Goal: Task Accomplishment & Management: Manage account settings

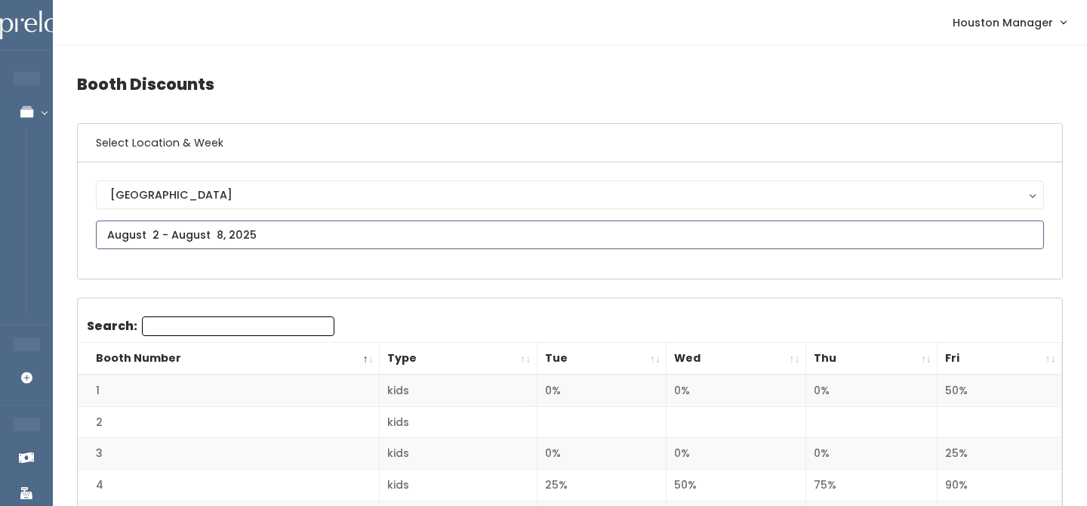
click at [142, 229] on input "text" at bounding box center [570, 235] width 948 height 29
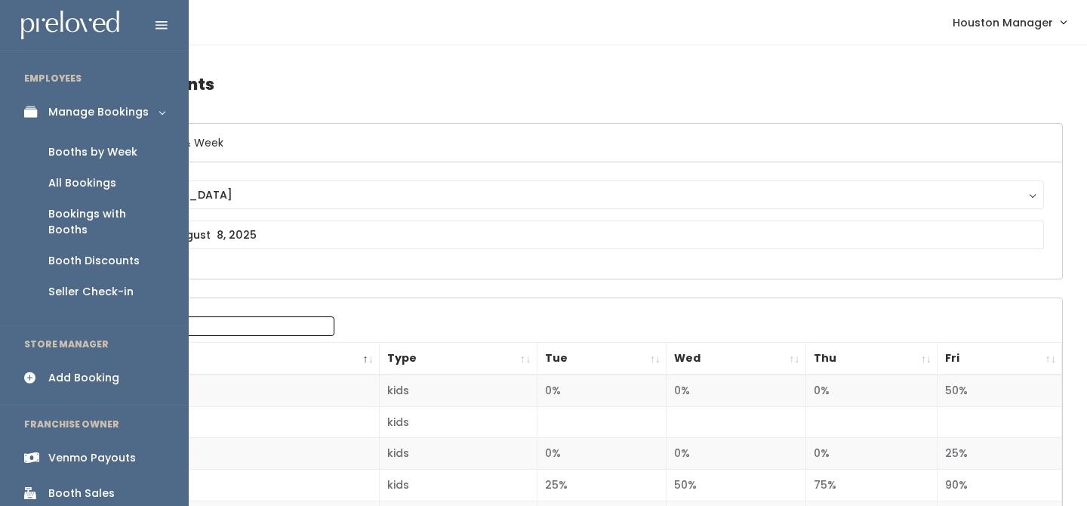
click at [49, 110] on div "Manage Bookings" at bounding box center [98, 112] width 100 height 16
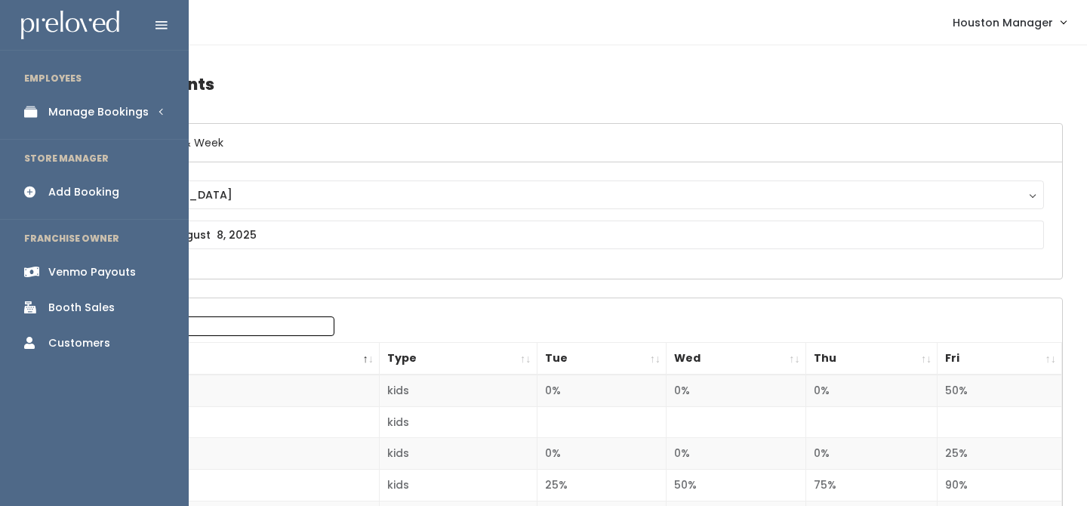
click at [77, 118] on div "Manage Bookings" at bounding box center [98, 112] width 100 height 16
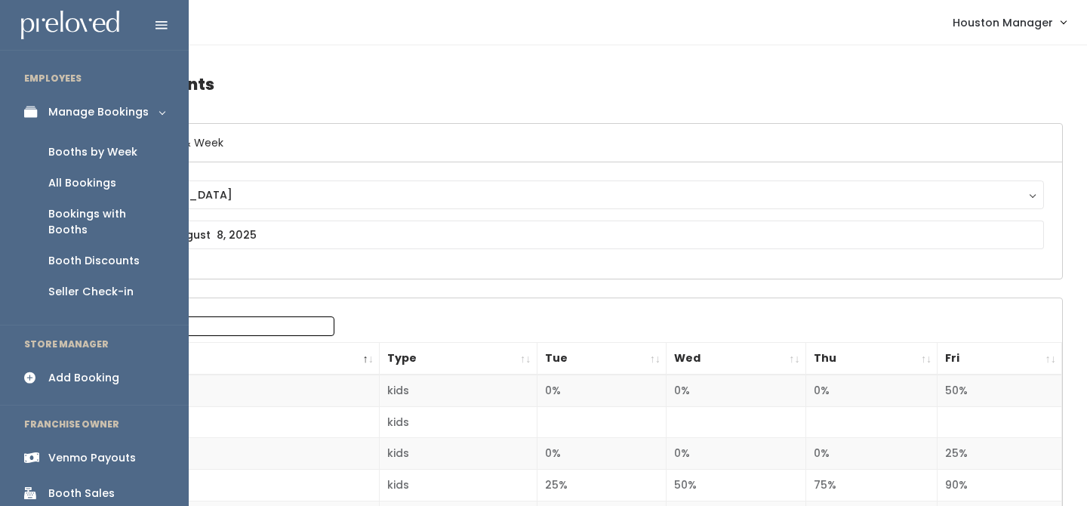
click at [77, 162] on link "Booths by Week" at bounding box center [94, 152] width 189 height 31
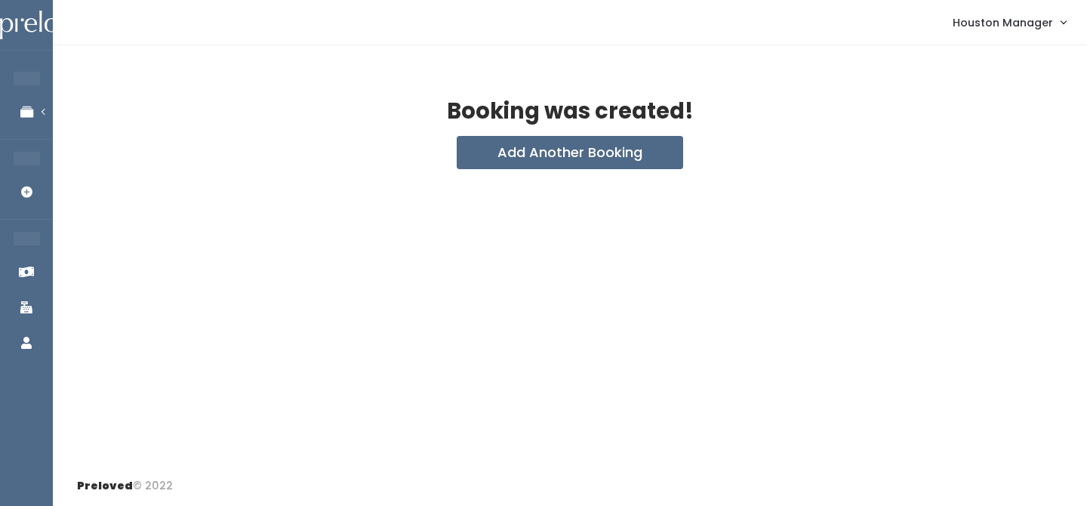
click at [489, 177] on div "Booking was created! Add Another Booking" at bounding box center [570, 255] width 1035 height 421
click at [489, 172] on div "Booking was created! Add Another Booking" at bounding box center [570, 255] width 1035 height 421
click at [490, 154] on button "Add Another Booking" at bounding box center [570, 152] width 227 height 33
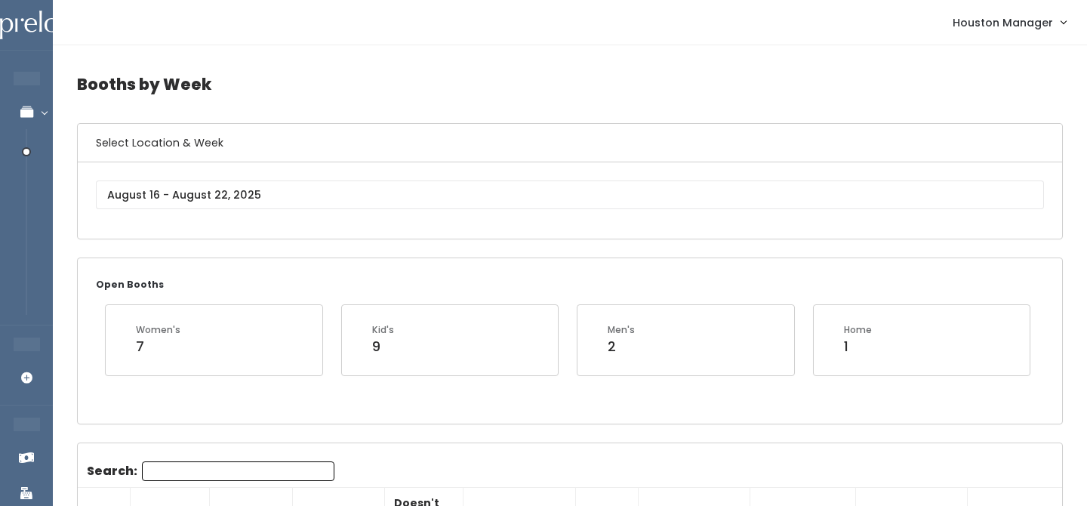
click at [156, 171] on div "[GEOGRAPHIC_DATA]" at bounding box center [570, 200] width 985 height 76
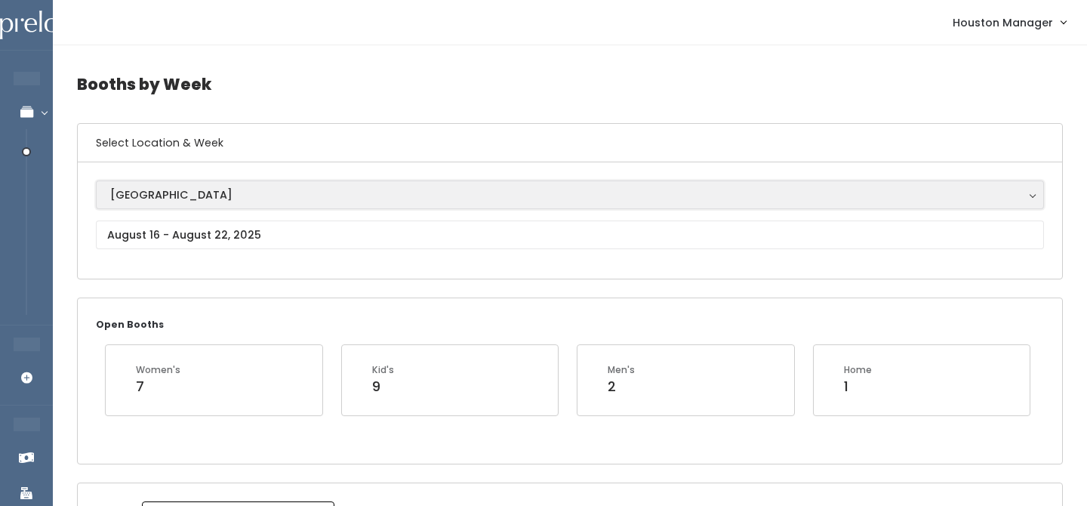
click at [151, 199] on div "[GEOGRAPHIC_DATA]" at bounding box center [570, 195] width 920 height 17
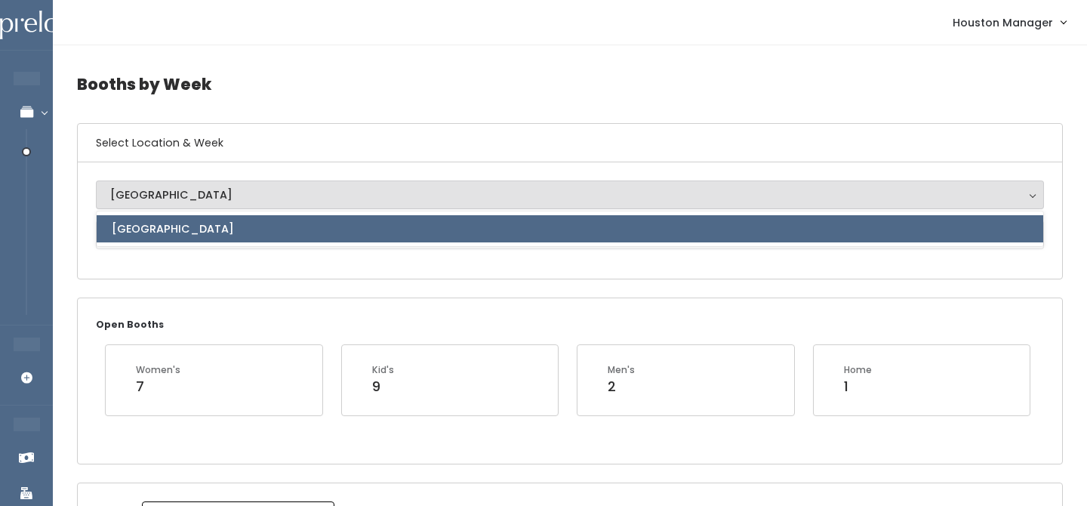
click at [151, 233] on span "[GEOGRAPHIC_DATA]" at bounding box center [173, 229] width 122 height 17
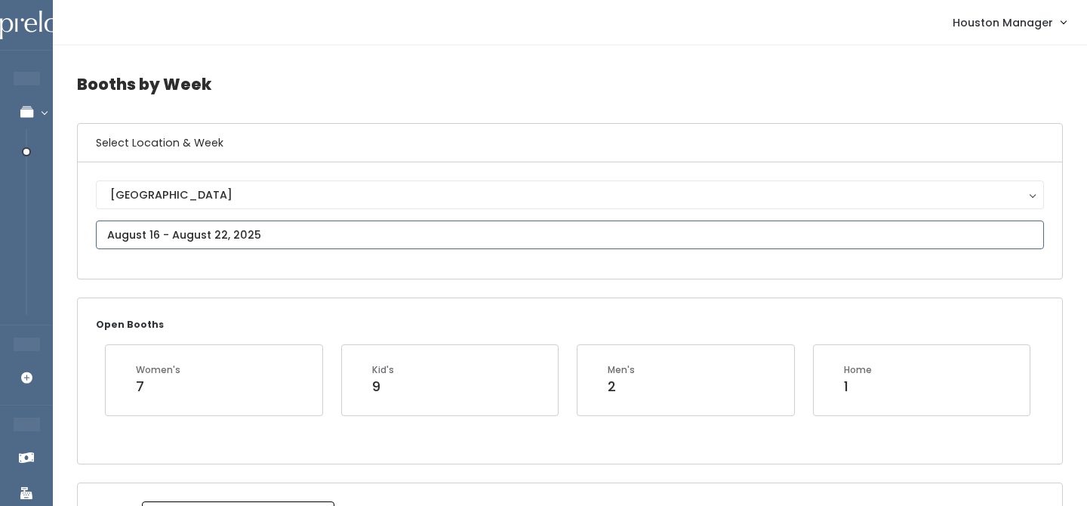
click at [151, 234] on input "text" at bounding box center [570, 235] width 948 height 29
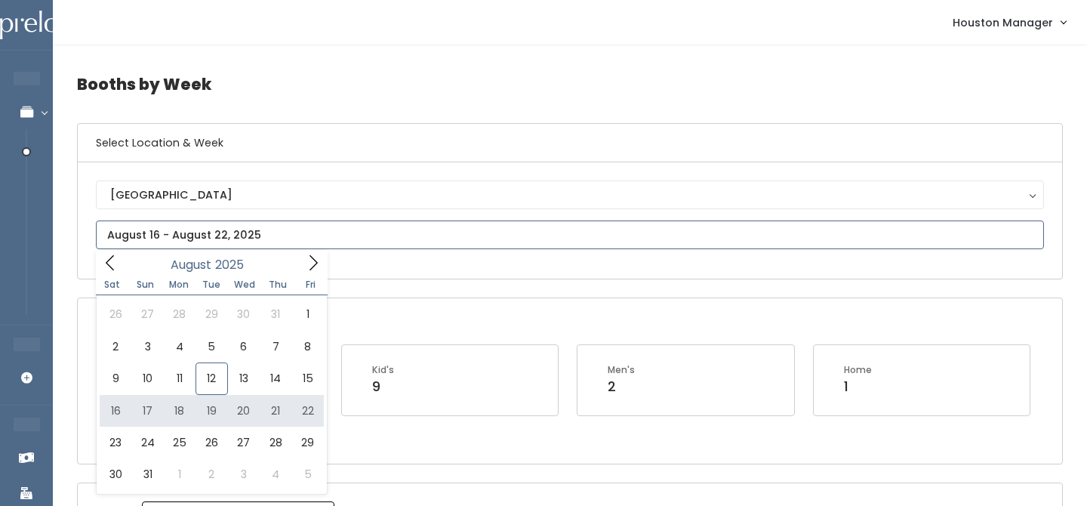
type input "August 16 to August 22"
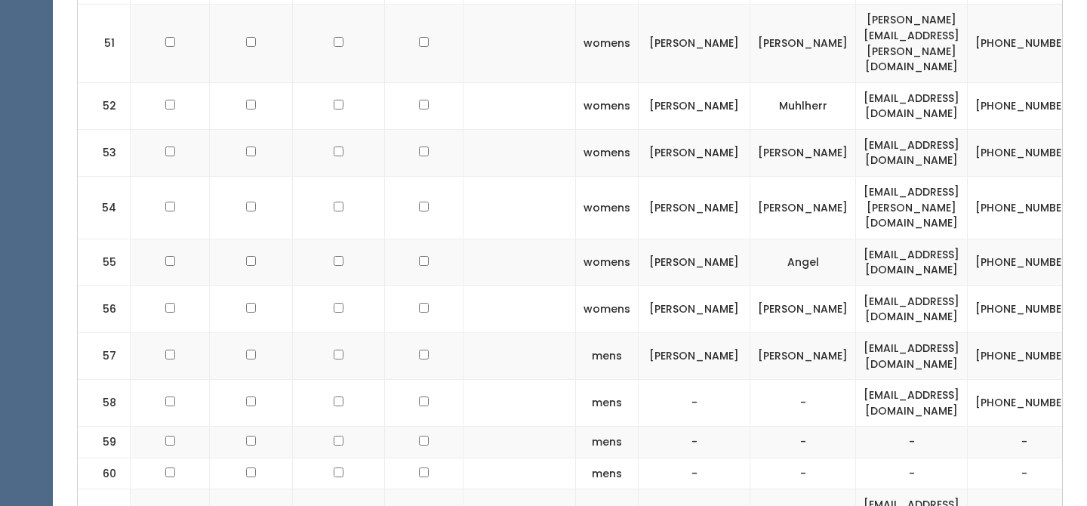
scroll to position [2748, 0]
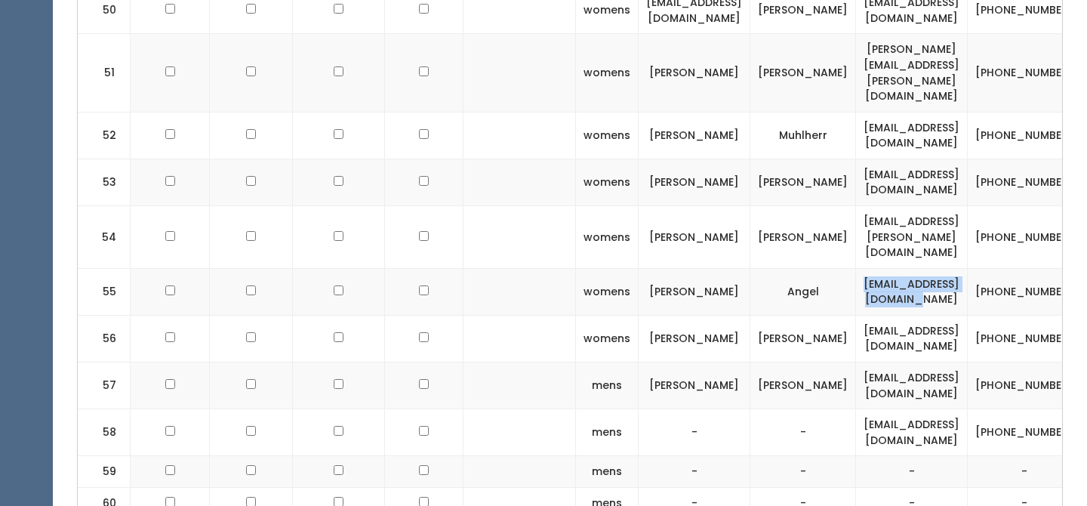
drag, startPoint x: 844, startPoint y: 173, endPoint x: 973, endPoint y: 173, distance: 128.4
click at [968, 268] on td "[EMAIL_ADDRESS][DOMAIN_NAME]" at bounding box center [912, 291] width 112 height 47
copy td "[EMAIL_ADDRESS][DOMAIN_NAME]"
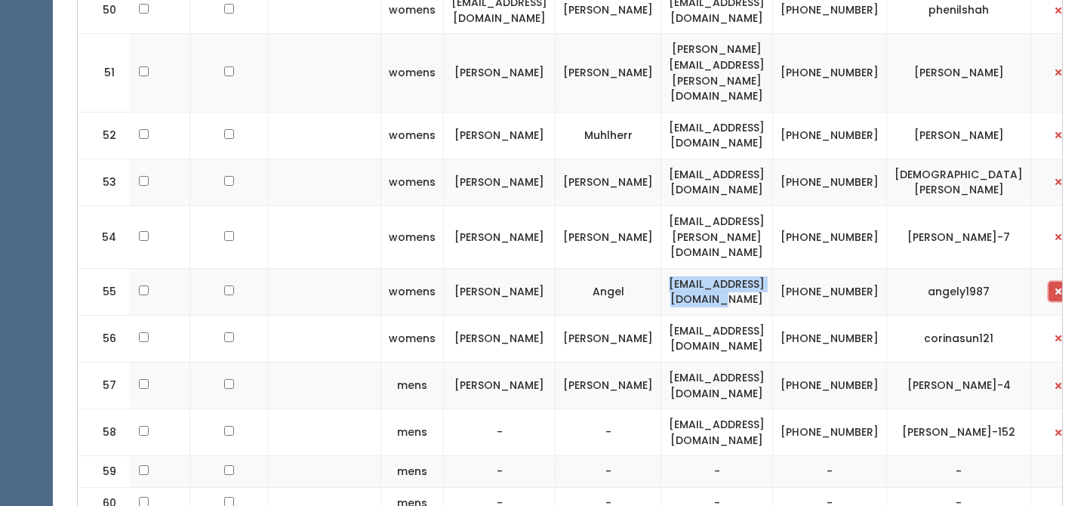
click at [1049, 282] on button "button" at bounding box center [1059, 292] width 20 height 20
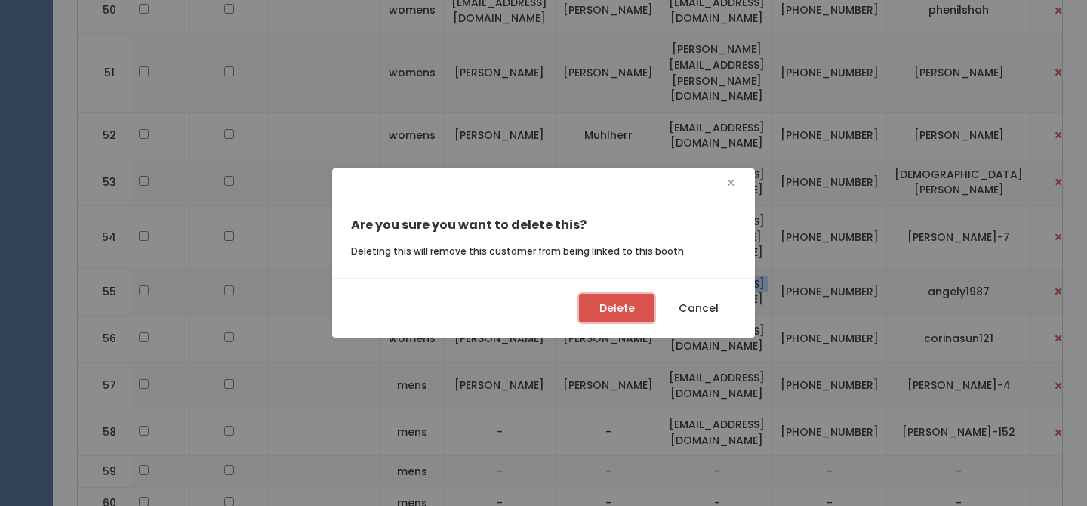
click at [603, 301] on button "Delete" at bounding box center [617, 308] width 76 height 29
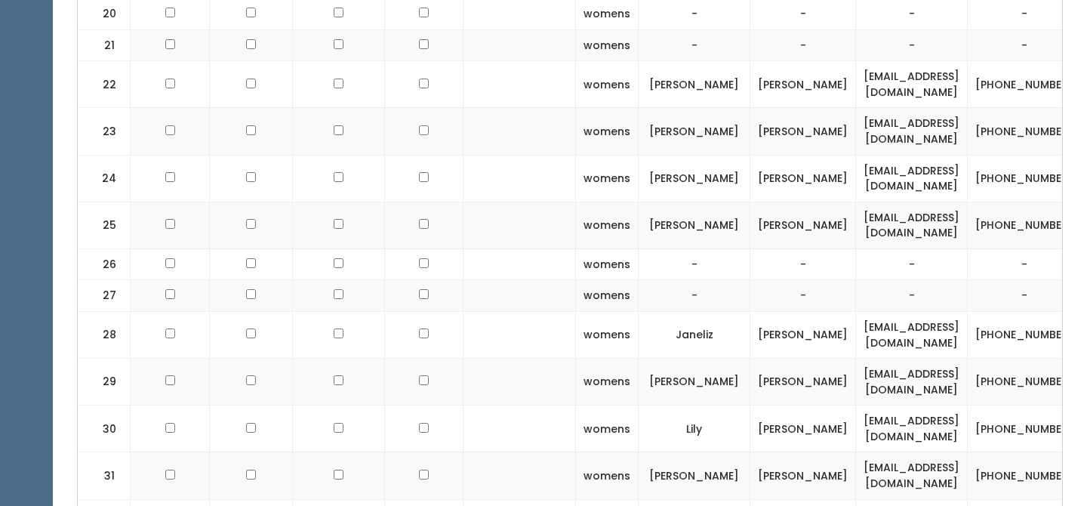
scroll to position [1127, 0]
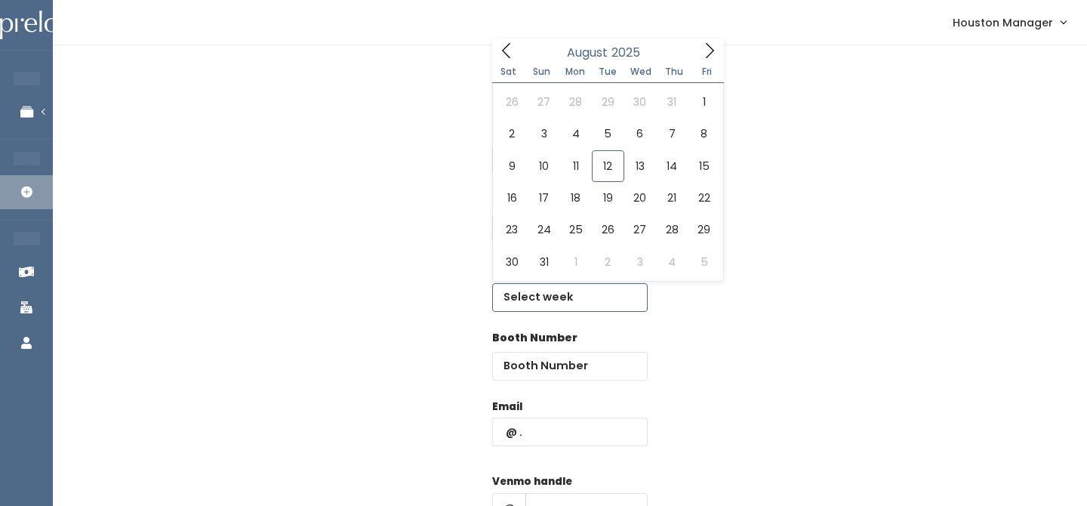
click at [528, 288] on input "text" at bounding box center [570, 297] width 156 height 29
type input "August 16 to August 22"
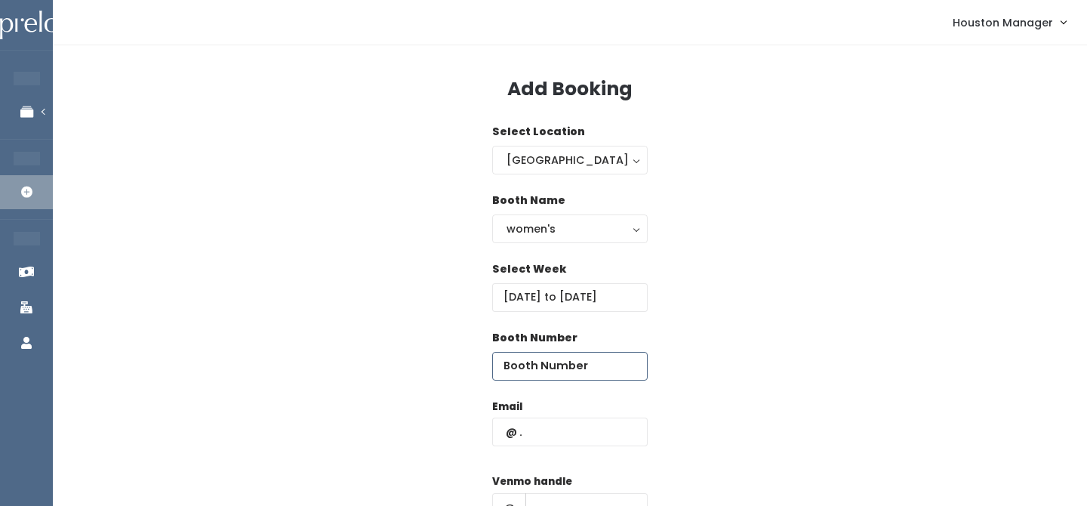
click at [538, 369] on input "number" at bounding box center [570, 366] width 156 height 29
type input "21"
paste input "[EMAIL_ADDRESS][DOMAIN_NAME]"
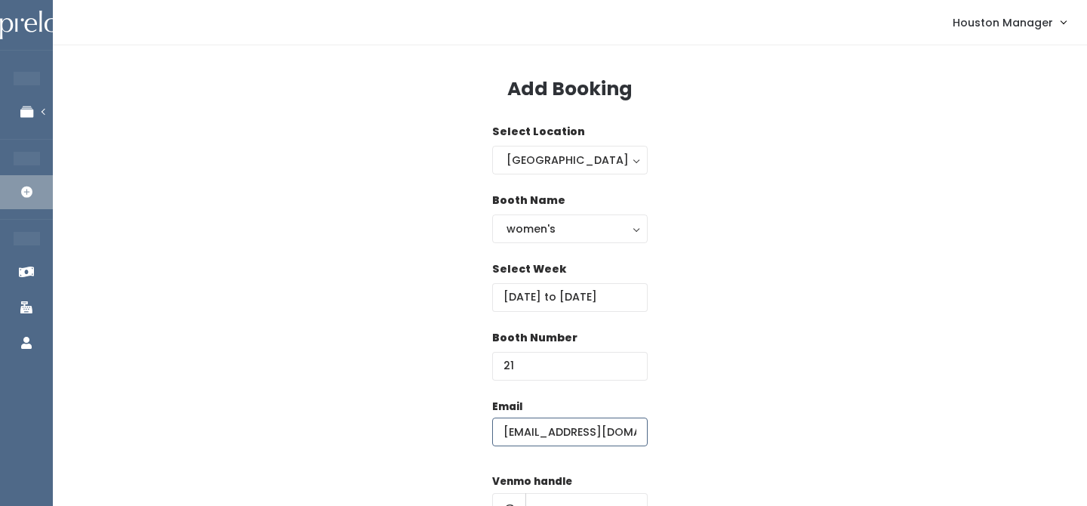
type input "[EMAIL_ADDRESS][DOMAIN_NAME]"
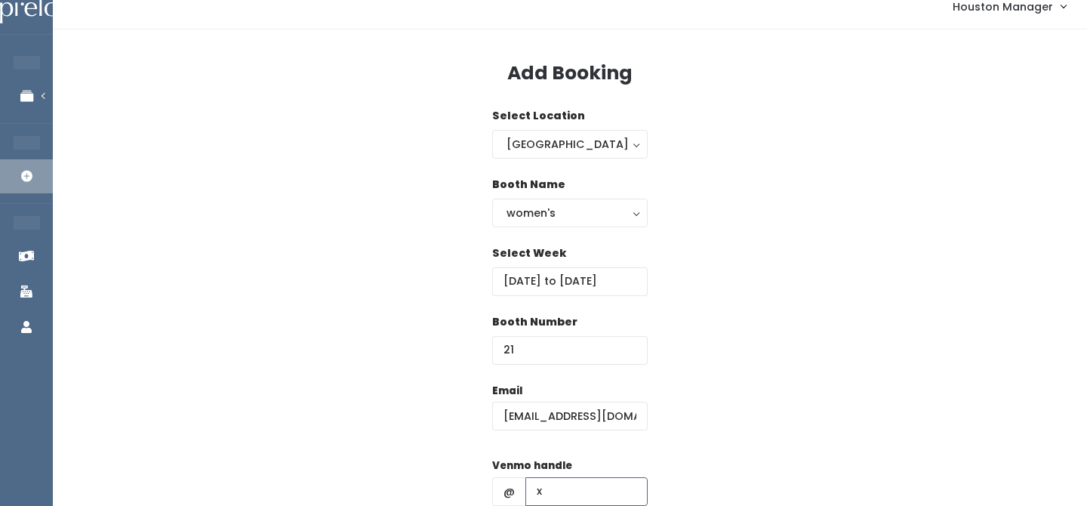
type input "x"
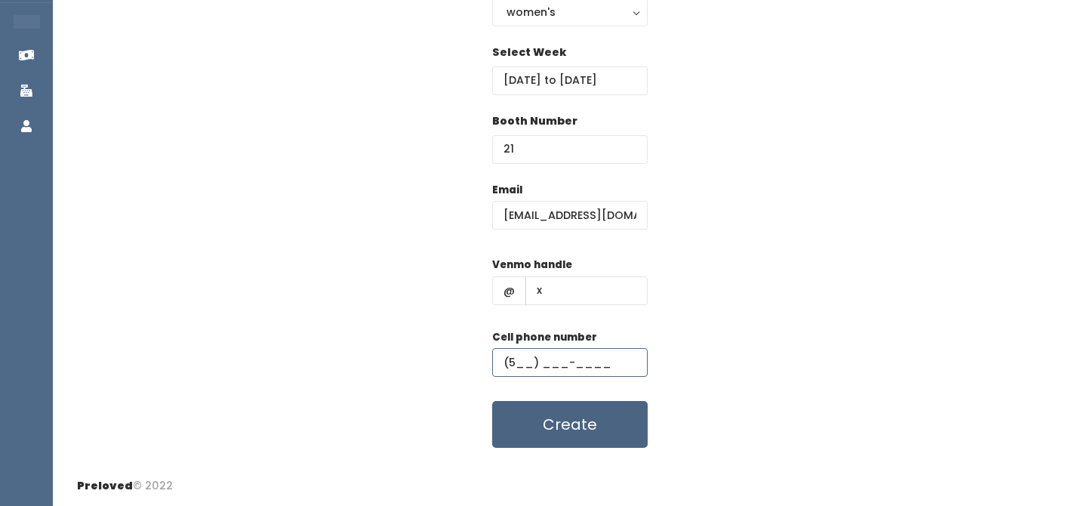
type input "(5__) ___-____"
click at [523, 425] on button "Create" at bounding box center [570, 424] width 156 height 47
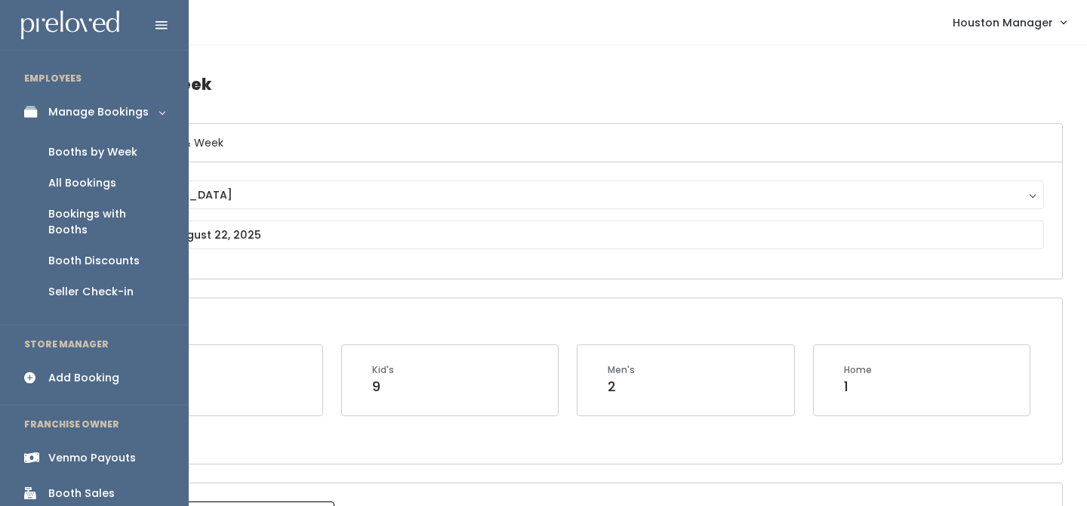
click at [73, 486] on div "Booth Sales" at bounding box center [81, 494] width 66 height 16
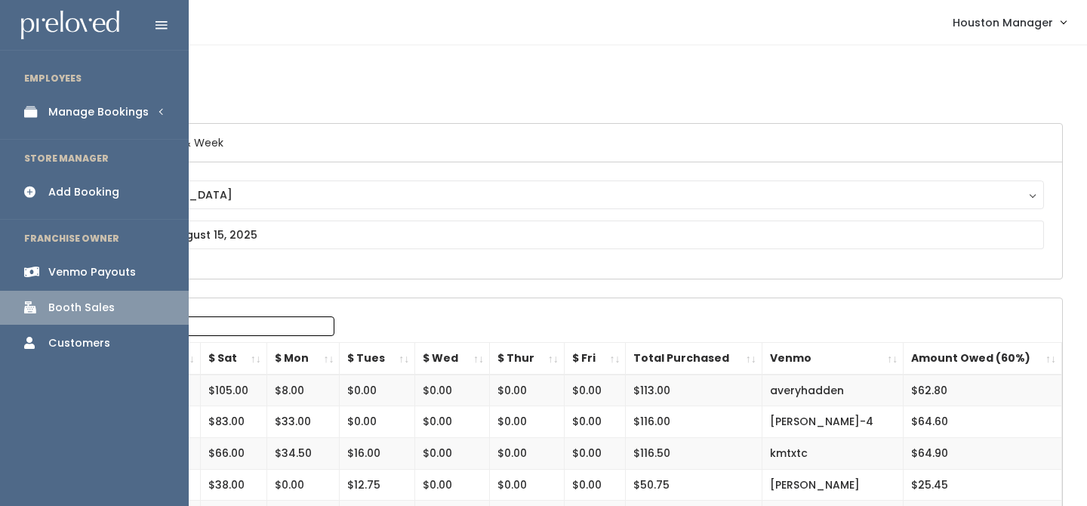
click at [135, 113] on div "Manage Bookings" at bounding box center [98, 112] width 100 height 16
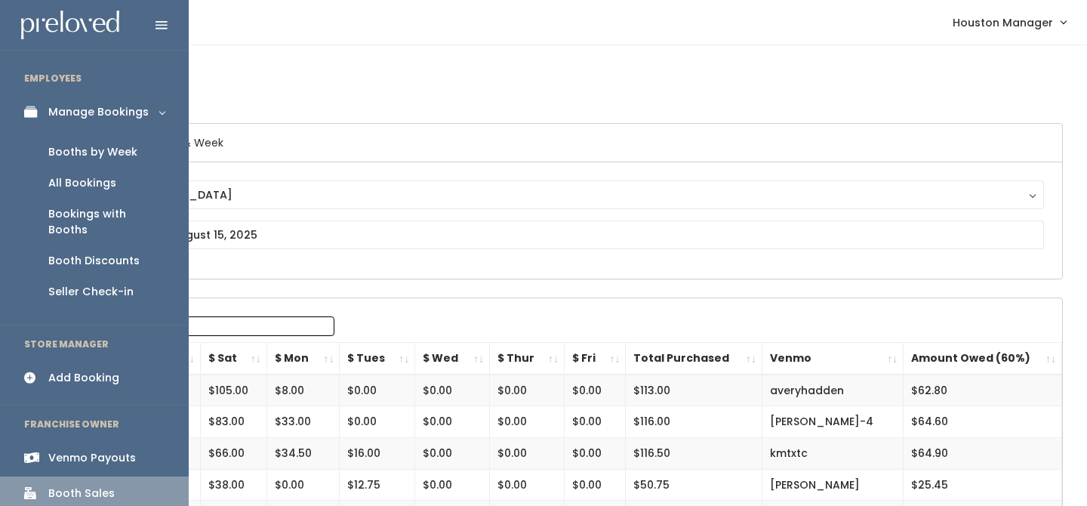
click at [113, 253] on div "Booth Discounts" at bounding box center [93, 261] width 91 height 16
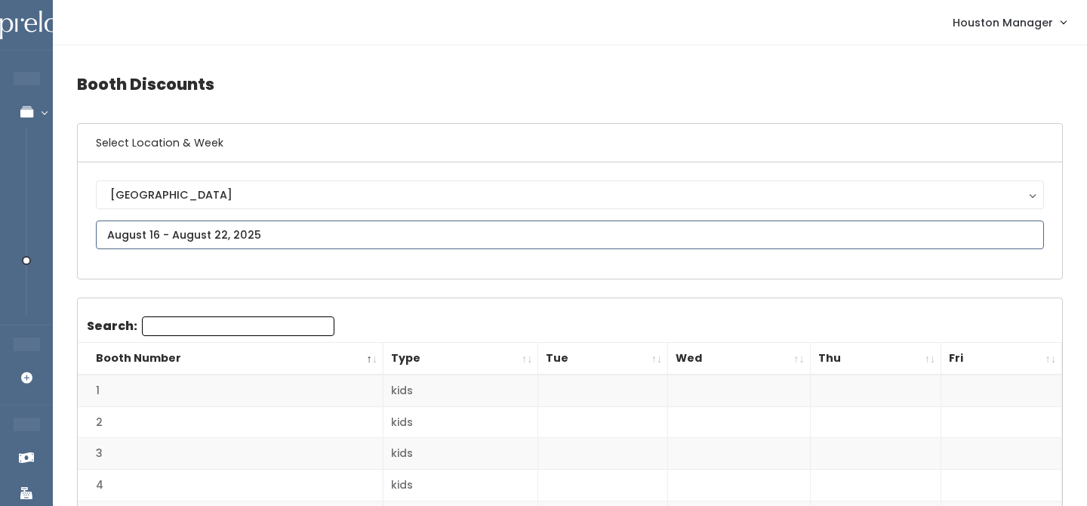
click at [301, 233] on input "text" at bounding box center [570, 235] width 948 height 29
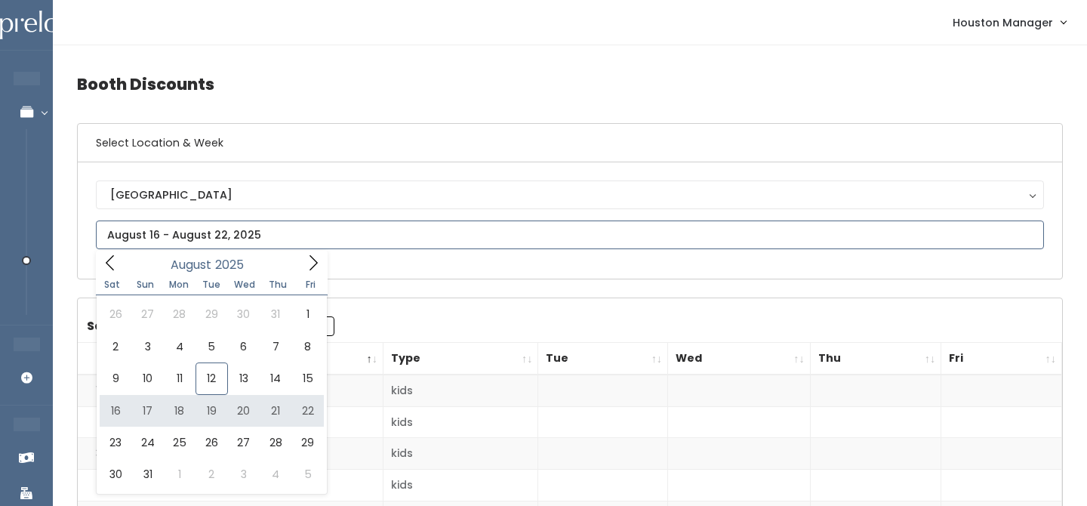
type input "August 2 to August 8"
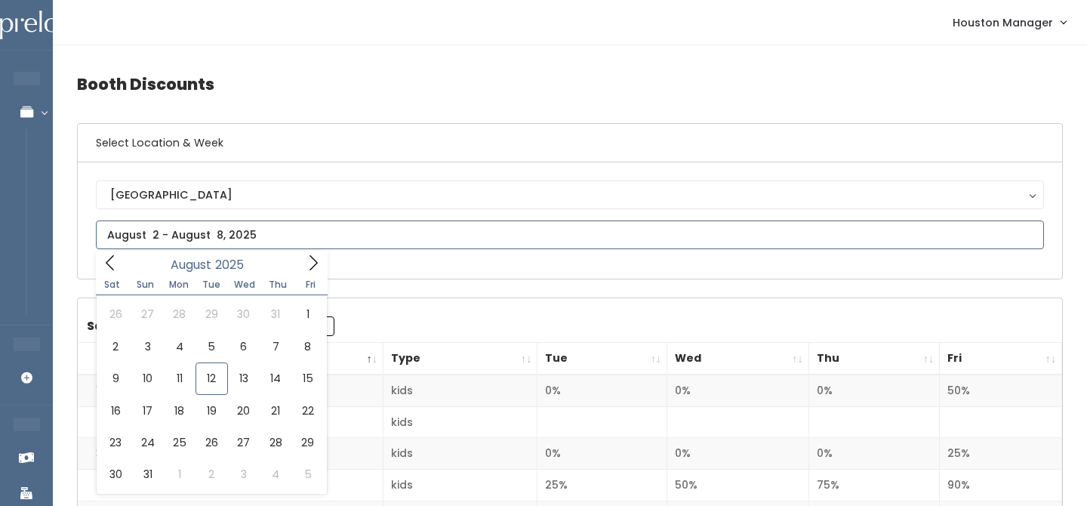
click at [264, 239] on input "text" at bounding box center [570, 235] width 948 height 29
type input "[DATE] to [DATE]"
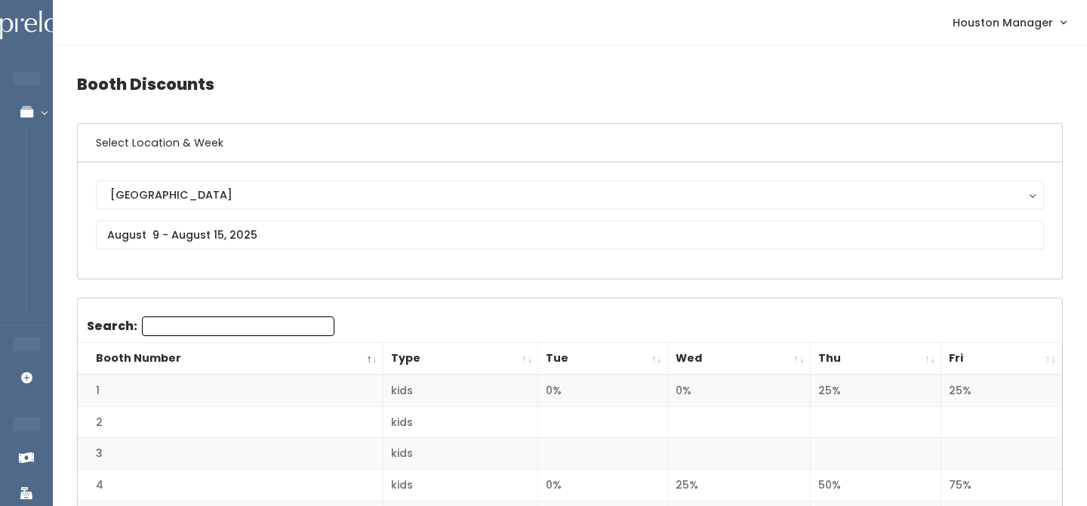
click at [792, 359] on th "Wed" at bounding box center [739, 359] width 143 height 32
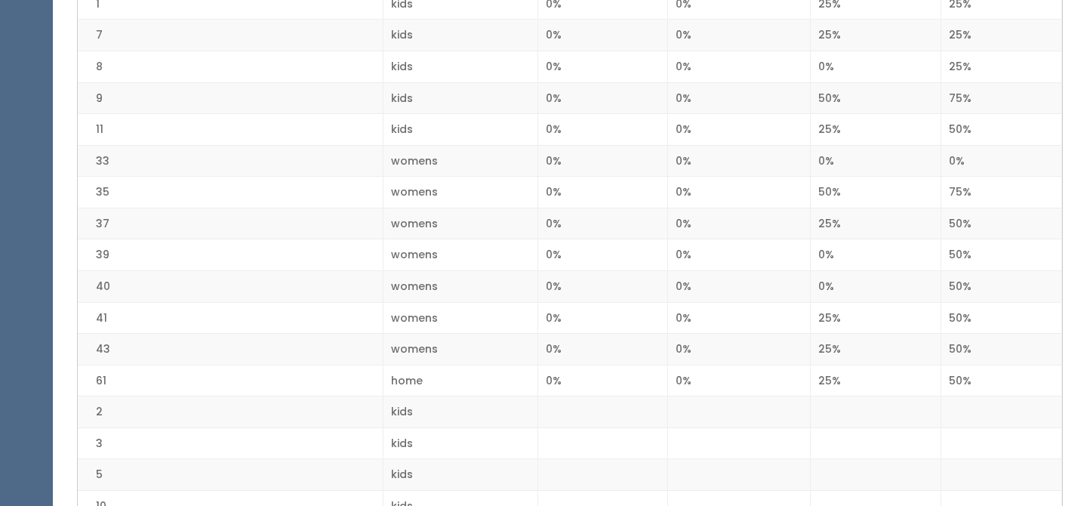
scroll to position [1613, 0]
